Goal: Task Accomplishment & Management: Use online tool/utility

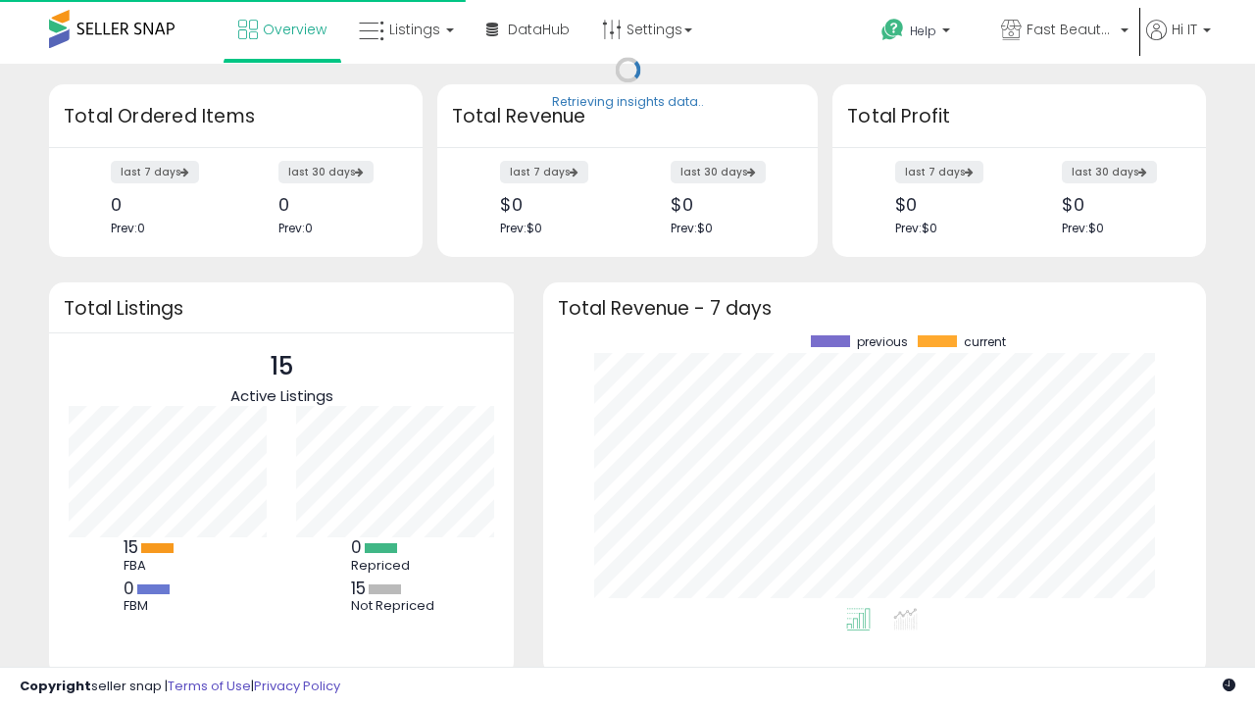
scroll to position [273, 623]
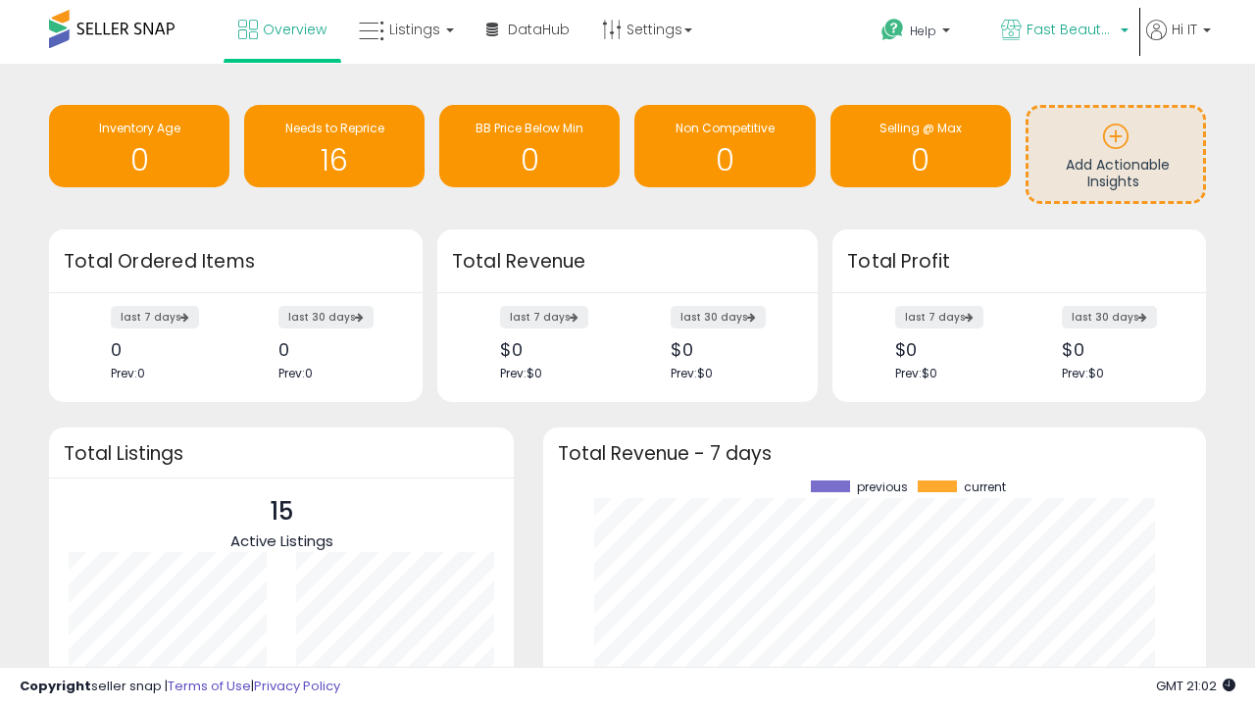
click at [1063, 31] on span "Fast Beauty ([GEOGRAPHIC_DATA])" at bounding box center [1070, 30] width 88 height 20
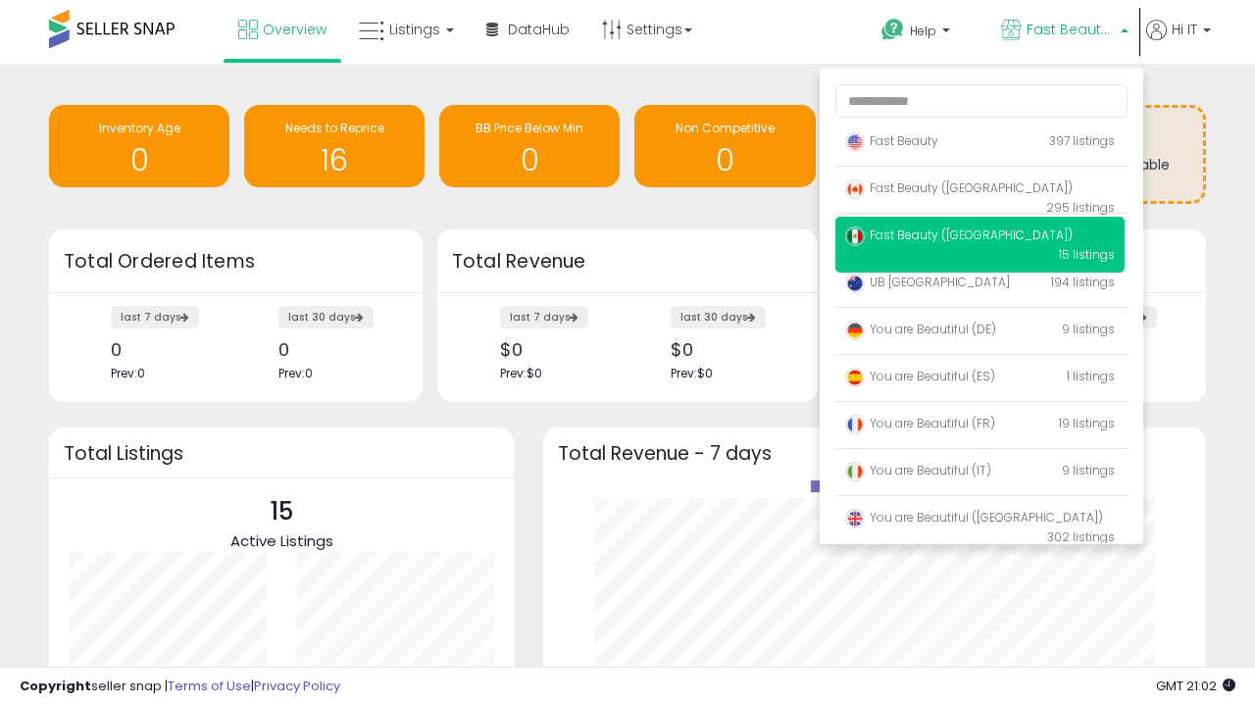
click at [979, 144] on p "Fast Beauty 397 listings" at bounding box center [979, 142] width 289 height 39
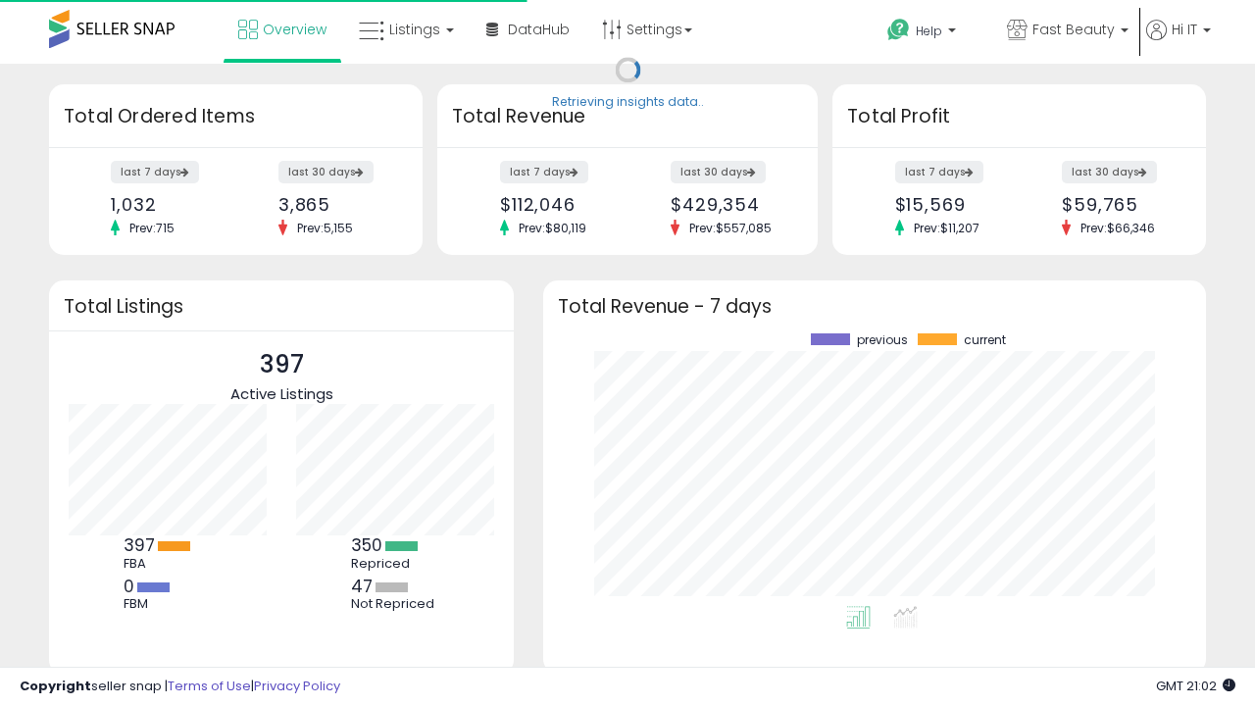
scroll to position [273, 623]
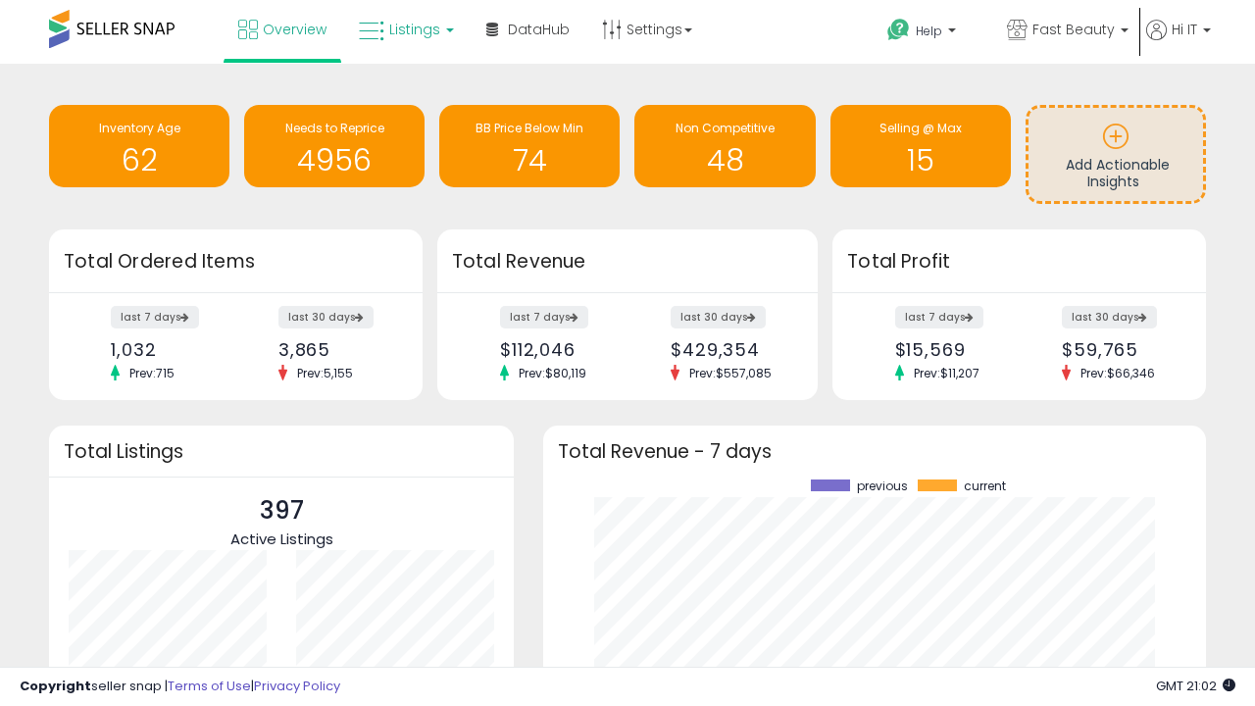
click at [404, 29] on span "Listings" at bounding box center [414, 30] width 51 height 20
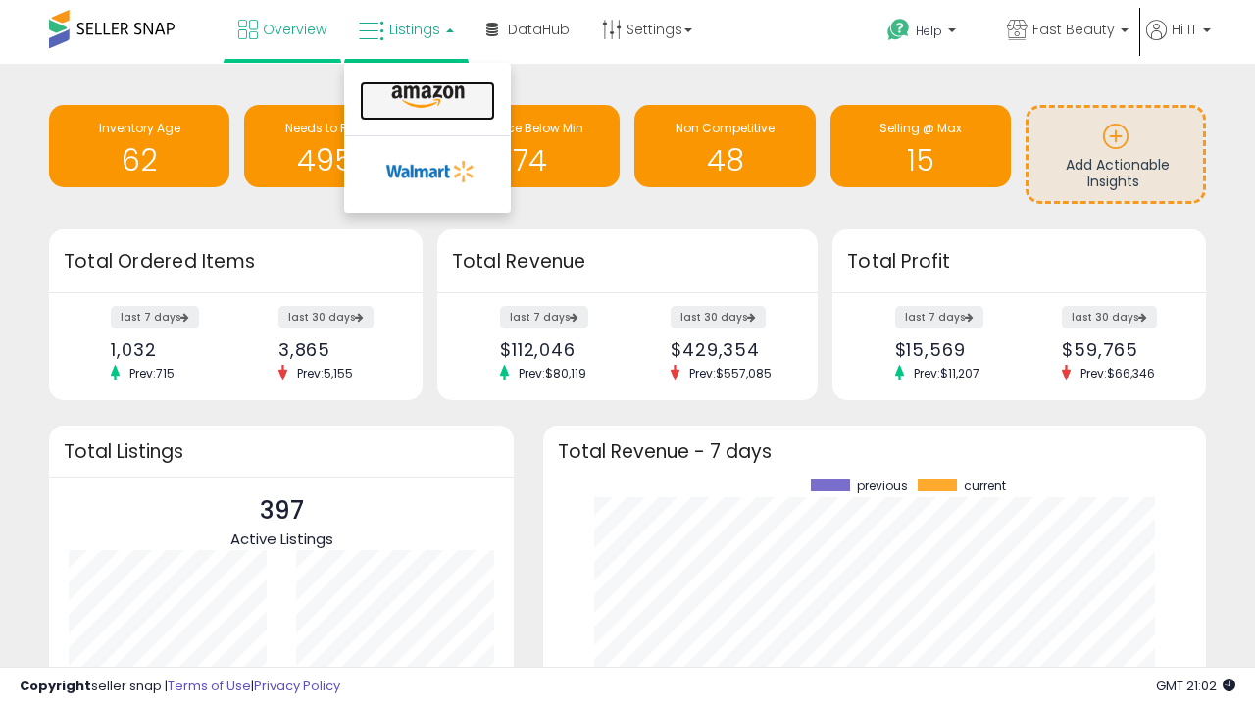
click at [425, 97] on icon at bounding box center [427, 96] width 85 height 25
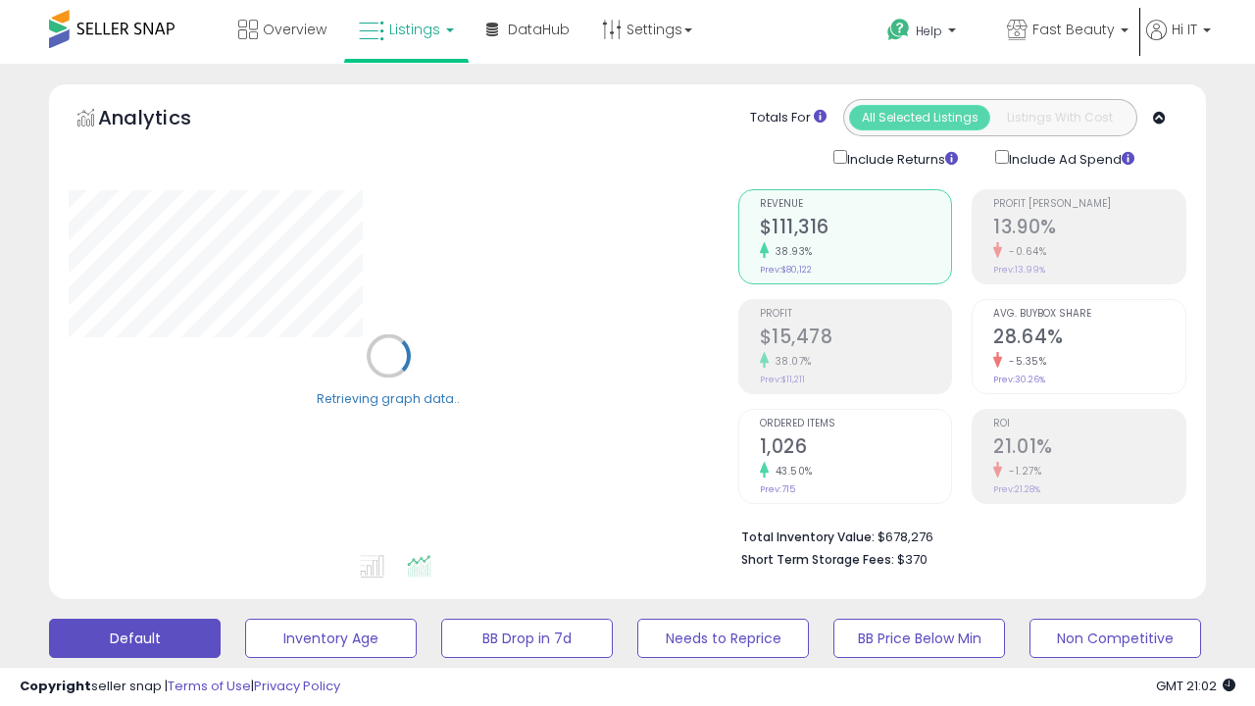
scroll to position [380, 0]
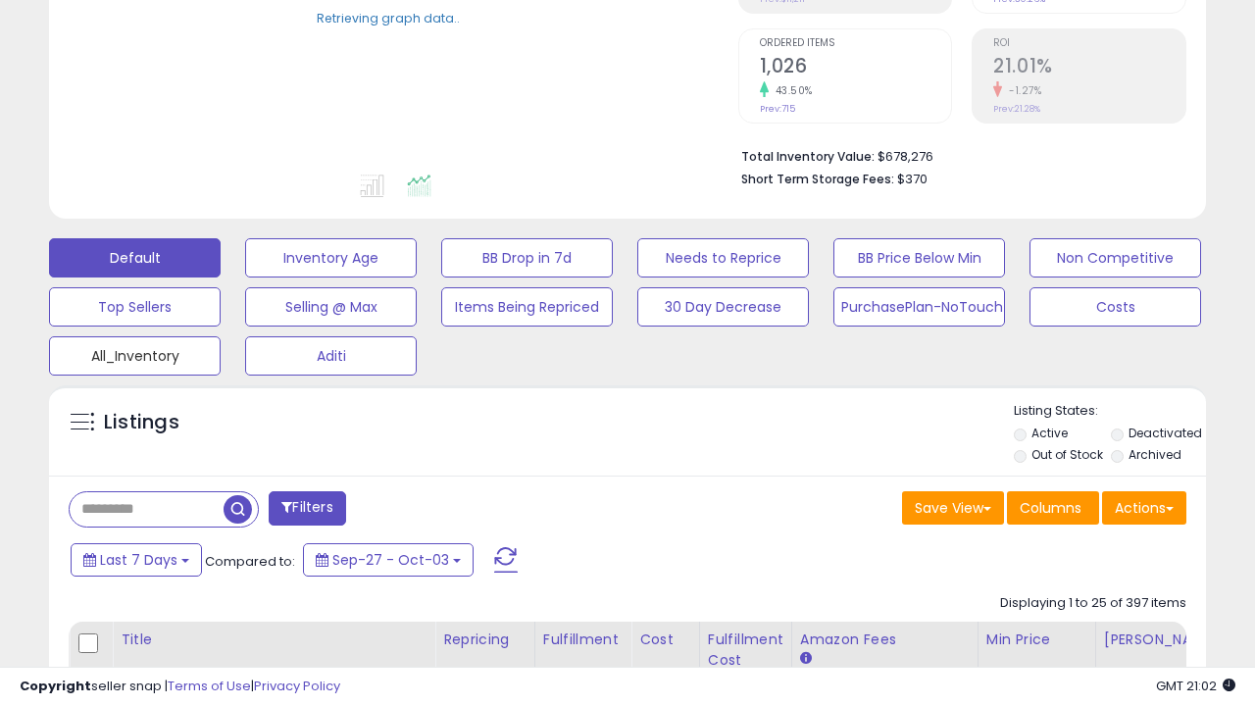
click at [134, 352] on button "All_Inventory" at bounding box center [135, 355] width 172 height 39
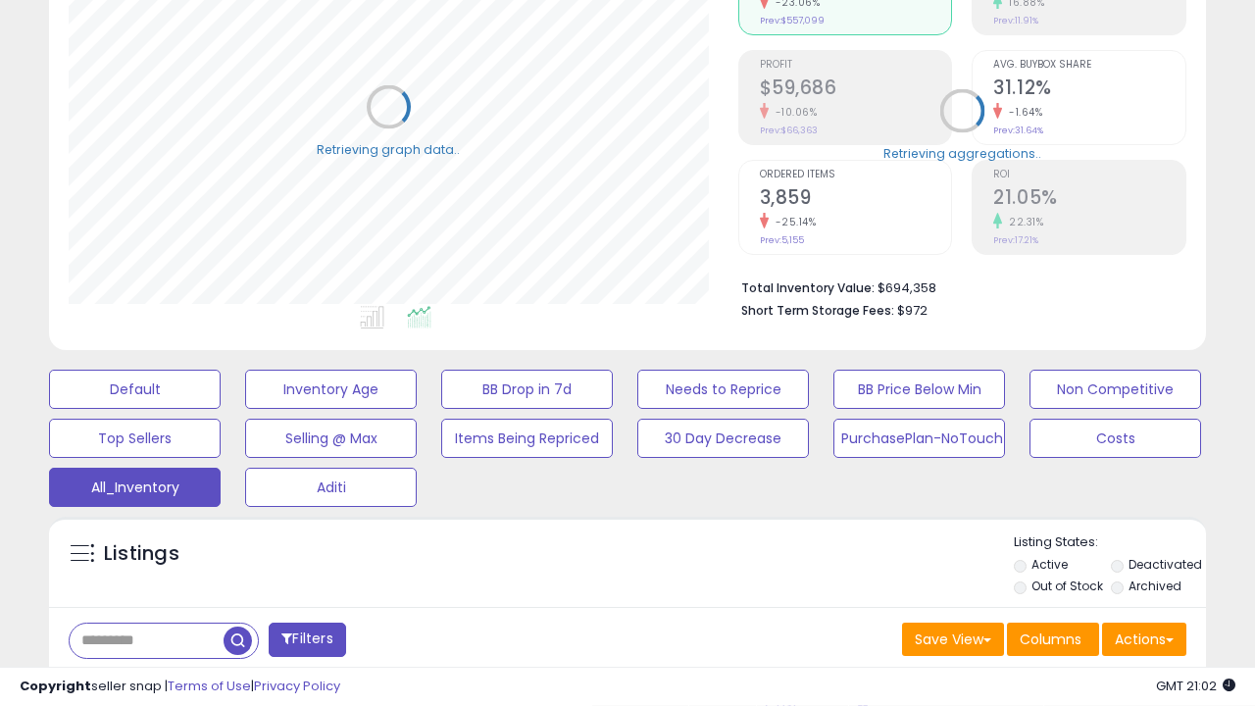
scroll to position [585, 0]
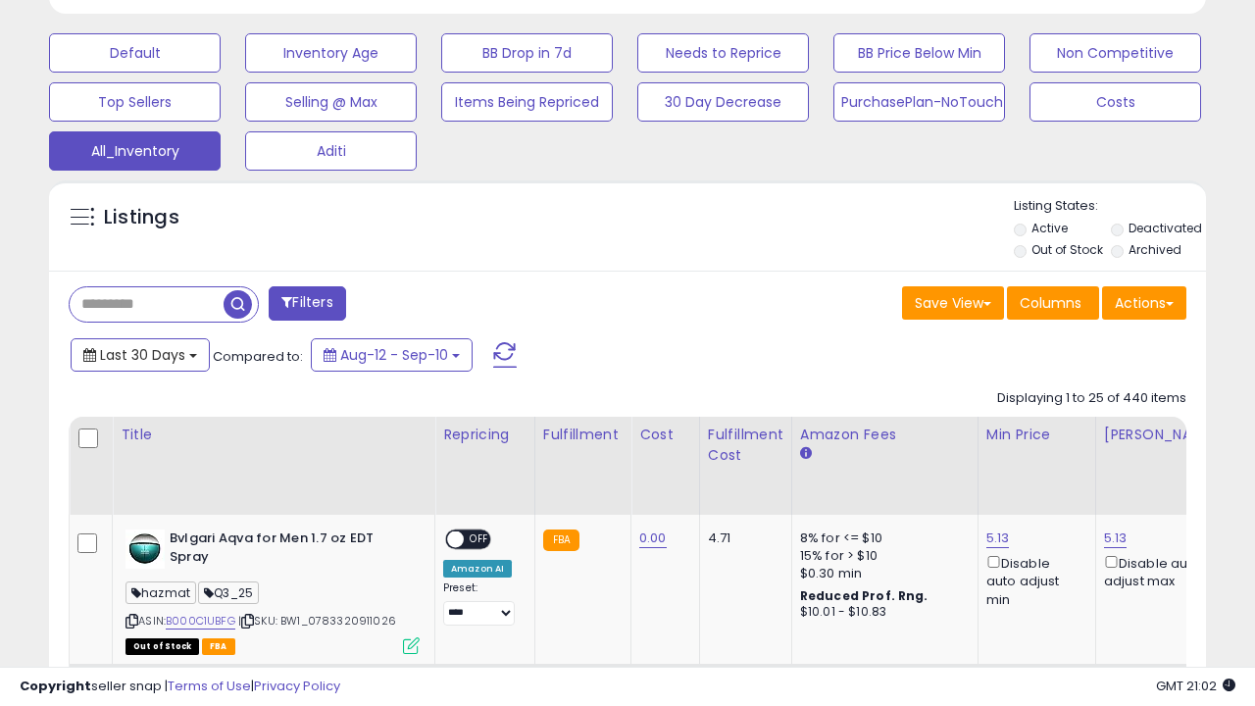
click at [139, 353] on span "Last 30 Days" at bounding box center [142, 355] width 85 height 20
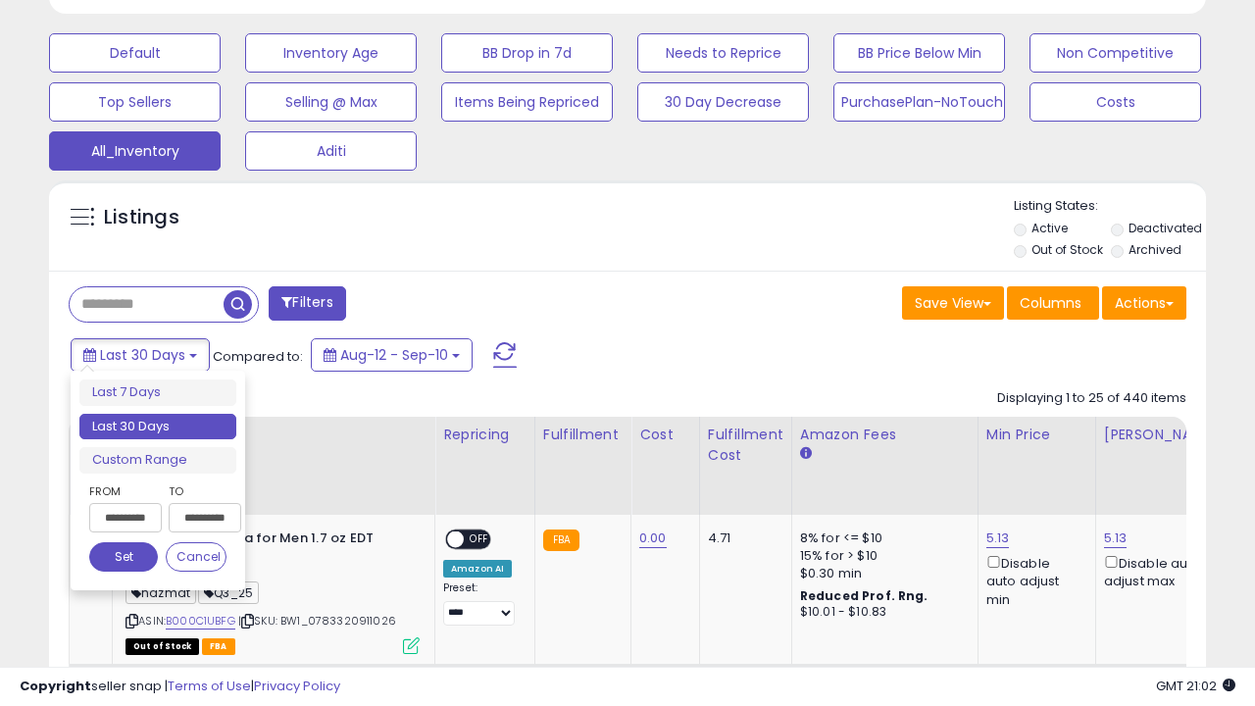
click at [158, 426] on li "Last 30 Days" at bounding box center [157, 427] width 157 height 26
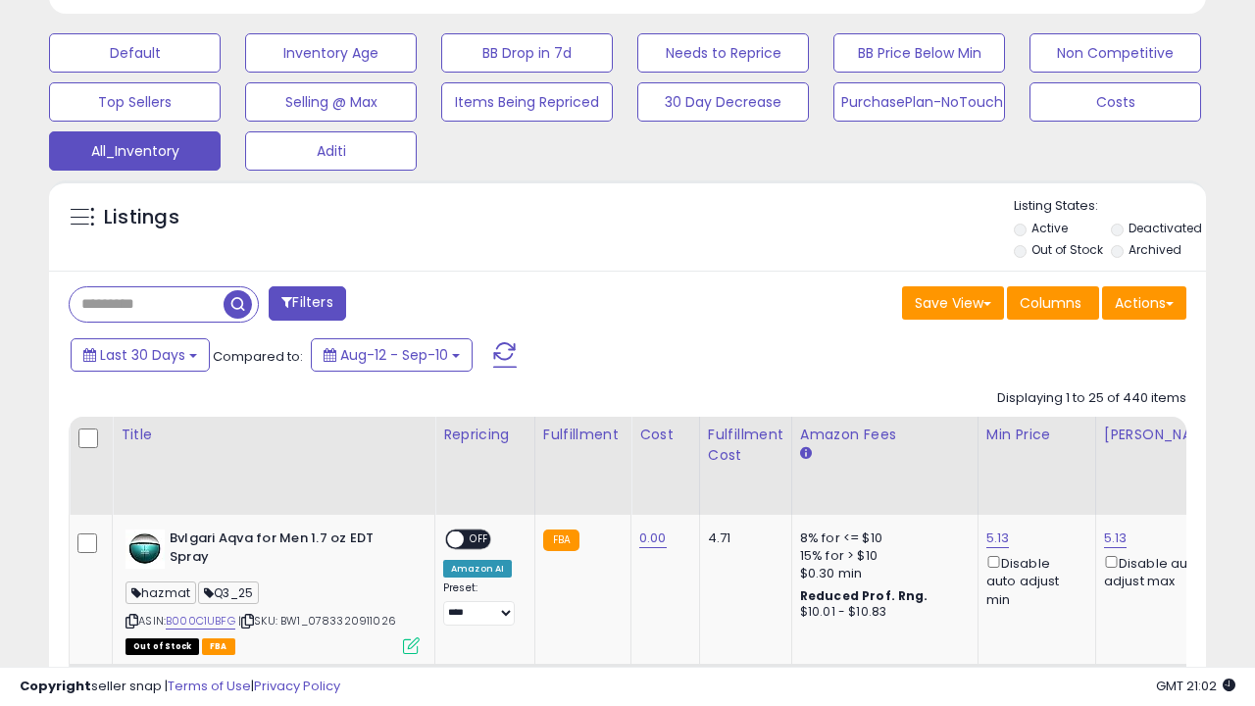
scroll to position [402, 669]
click at [1144, 301] on button "Actions" at bounding box center [1144, 302] width 84 height 33
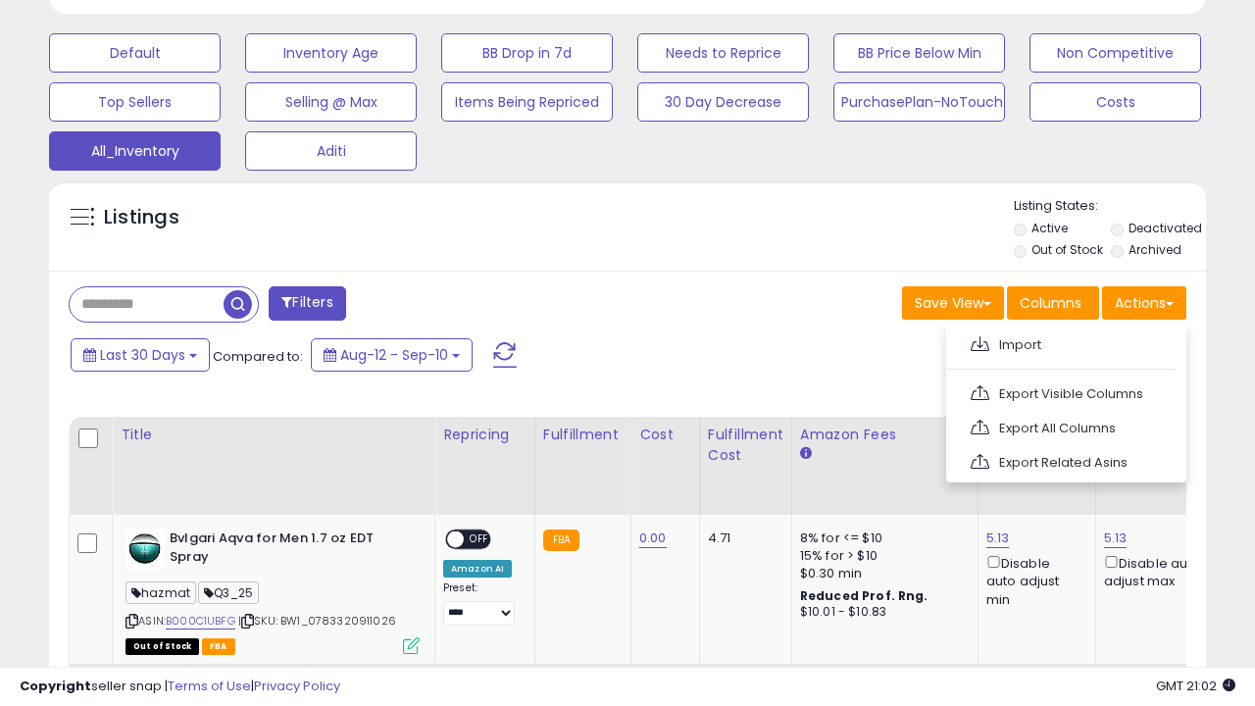
click at [1064, 425] on link "Export All Columns" at bounding box center [1064, 428] width 215 height 30
